Goal: Task Accomplishment & Management: Manage account settings

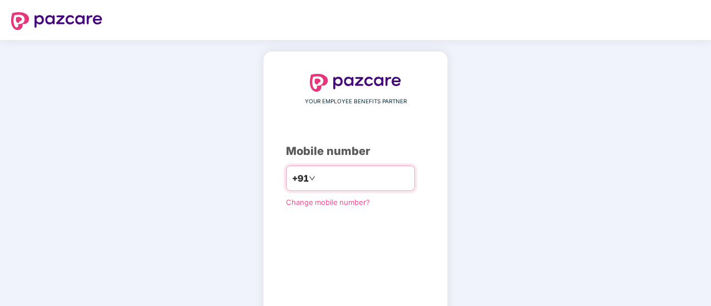
click at [368, 186] on input "number" at bounding box center [363, 179] width 91 height 18
type input "**********"
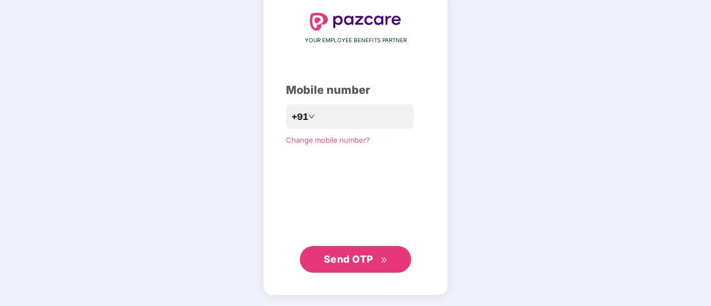
scroll to position [61, 0]
click at [369, 256] on span "Send OTP" at bounding box center [348, 260] width 49 height 12
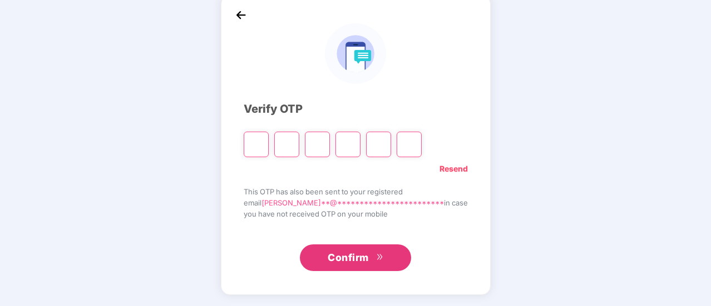
scroll to position [56, 0]
type input "*"
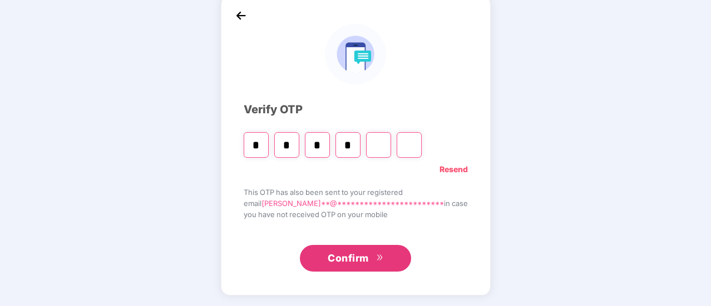
type input "*"
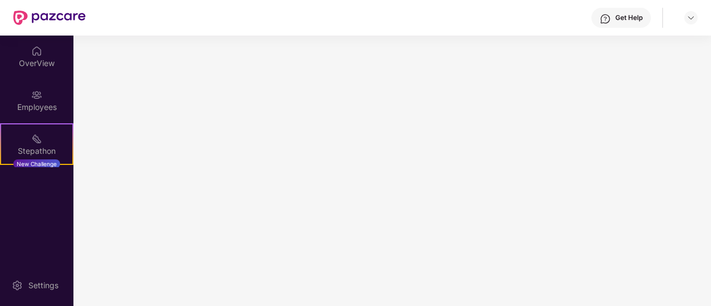
scroll to position [0, 0]
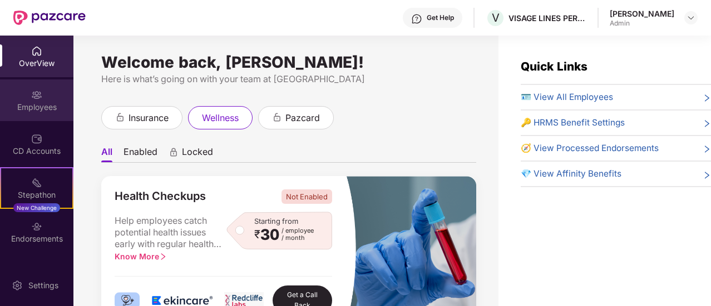
click at [52, 100] on div "Employees" at bounding box center [36, 101] width 73 height 42
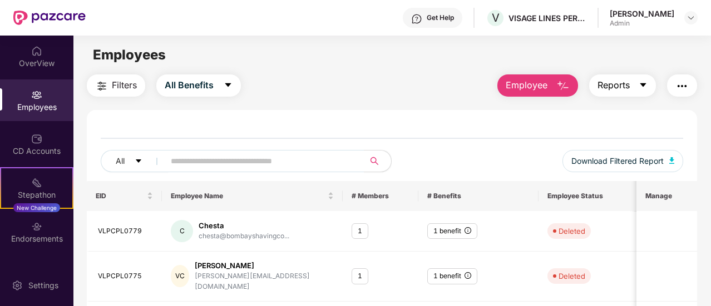
click at [638, 87] on button "Reports" at bounding box center [622, 86] width 67 height 22
click at [671, 155] on button "Download Filtered Report" at bounding box center [622, 161] width 121 height 22
click at [132, 164] on button "All" at bounding box center [135, 161] width 68 height 22
click at [648, 85] on button "Reports" at bounding box center [622, 86] width 67 height 22
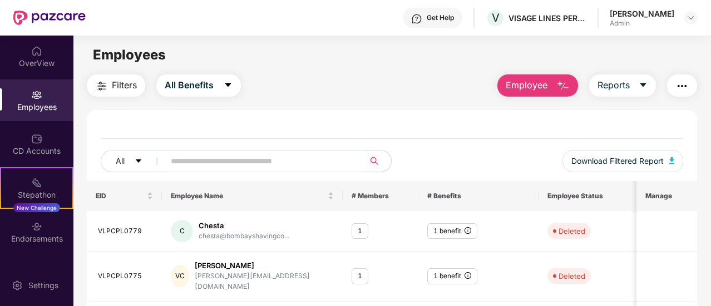
click at [682, 80] on img "button" at bounding box center [681, 86] width 13 height 13
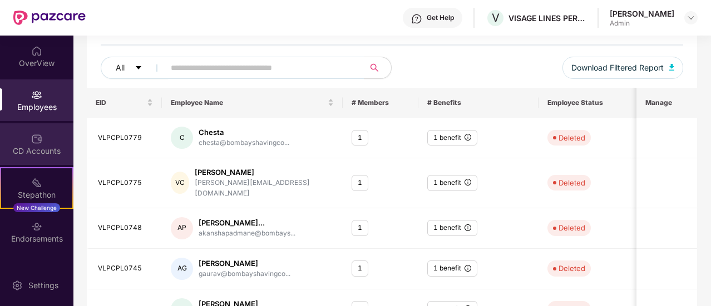
scroll to position [116, 0]
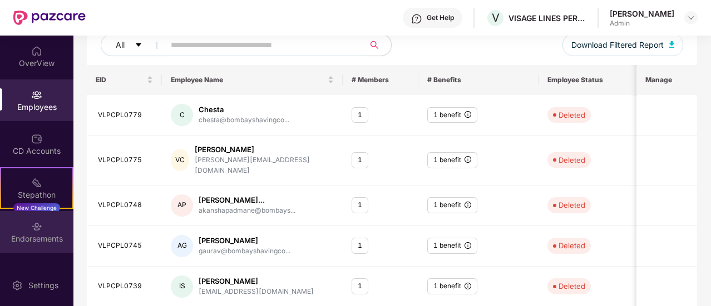
click at [36, 236] on div "Endorsements" at bounding box center [36, 239] width 73 height 11
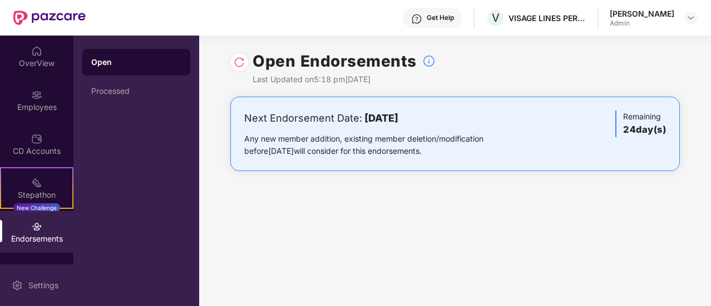
click at [38, 287] on div "Settings" at bounding box center [43, 285] width 37 height 11
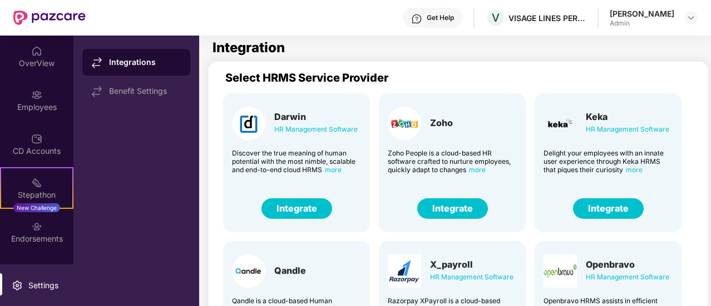
click at [42, 50] on div "OverView" at bounding box center [36, 57] width 73 height 42
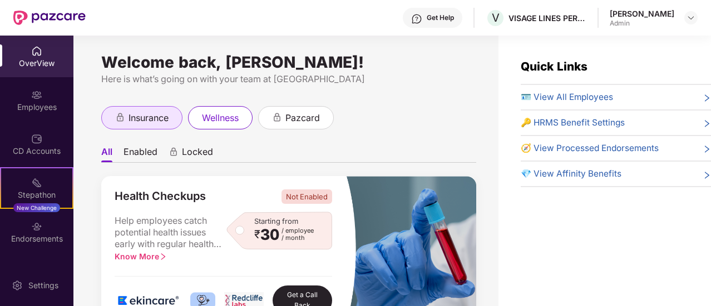
click at [153, 128] on div "insurance" at bounding box center [141, 117] width 81 height 23
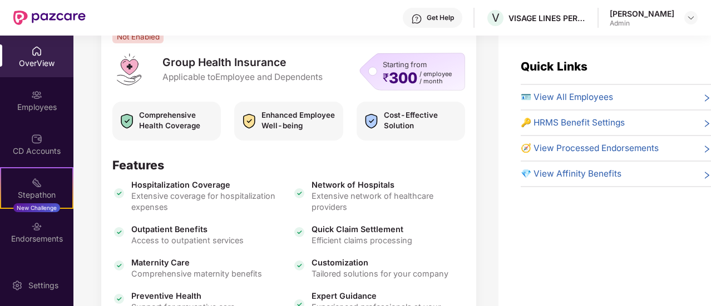
scroll to position [157, 0]
click at [584, 101] on span "🪪 View All Employees" at bounding box center [566, 97] width 92 height 13
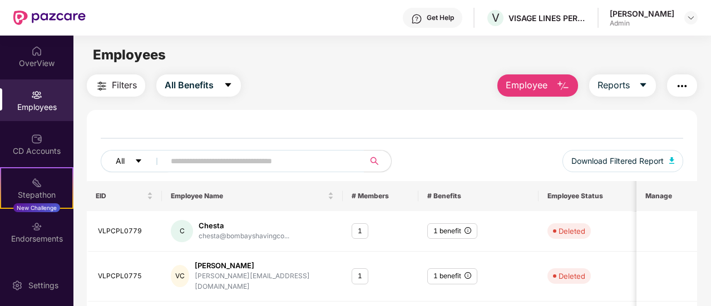
click at [139, 163] on icon "caret-down" at bounding box center [139, 161] width 8 height 8
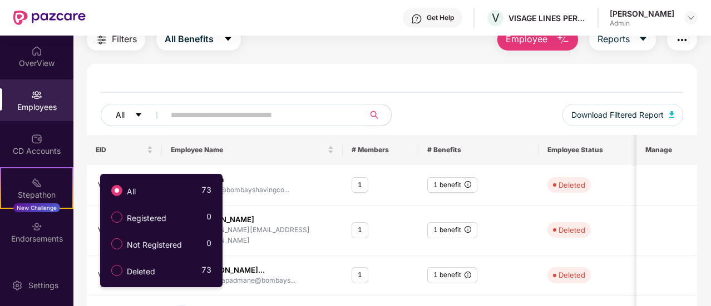
scroll to position [67, 0]
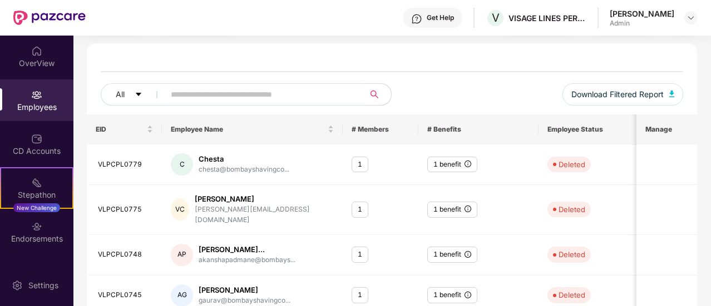
click at [279, 60] on div "All Download Filtered Report" at bounding box center [392, 85] width 610 height 57
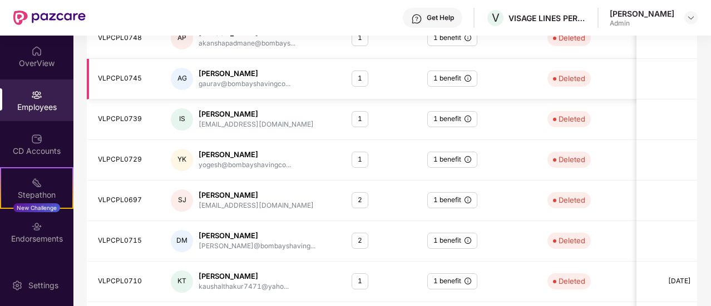
scroll to position [348, 0]
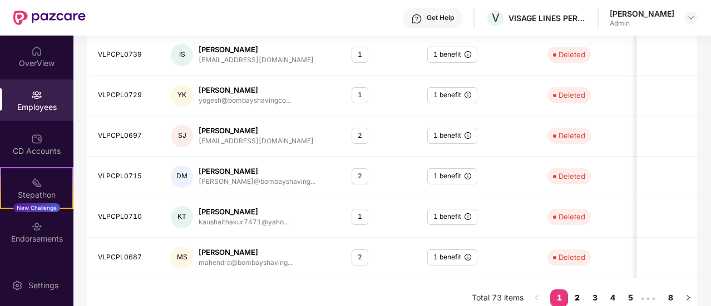
click at [574, 290] on link "2" at bounding box center [577, 298] width 18 height 17
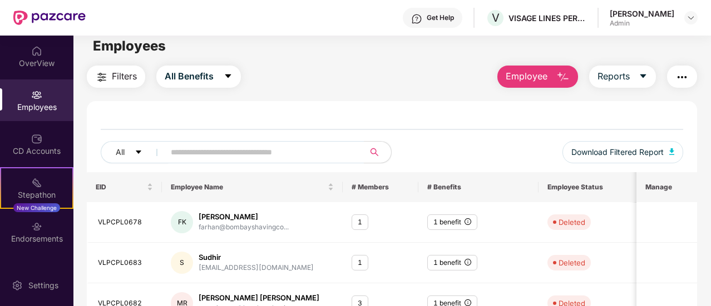
scroll to position [0, 0]
